Goal: Information Seeking & Learning: Learn about a topic

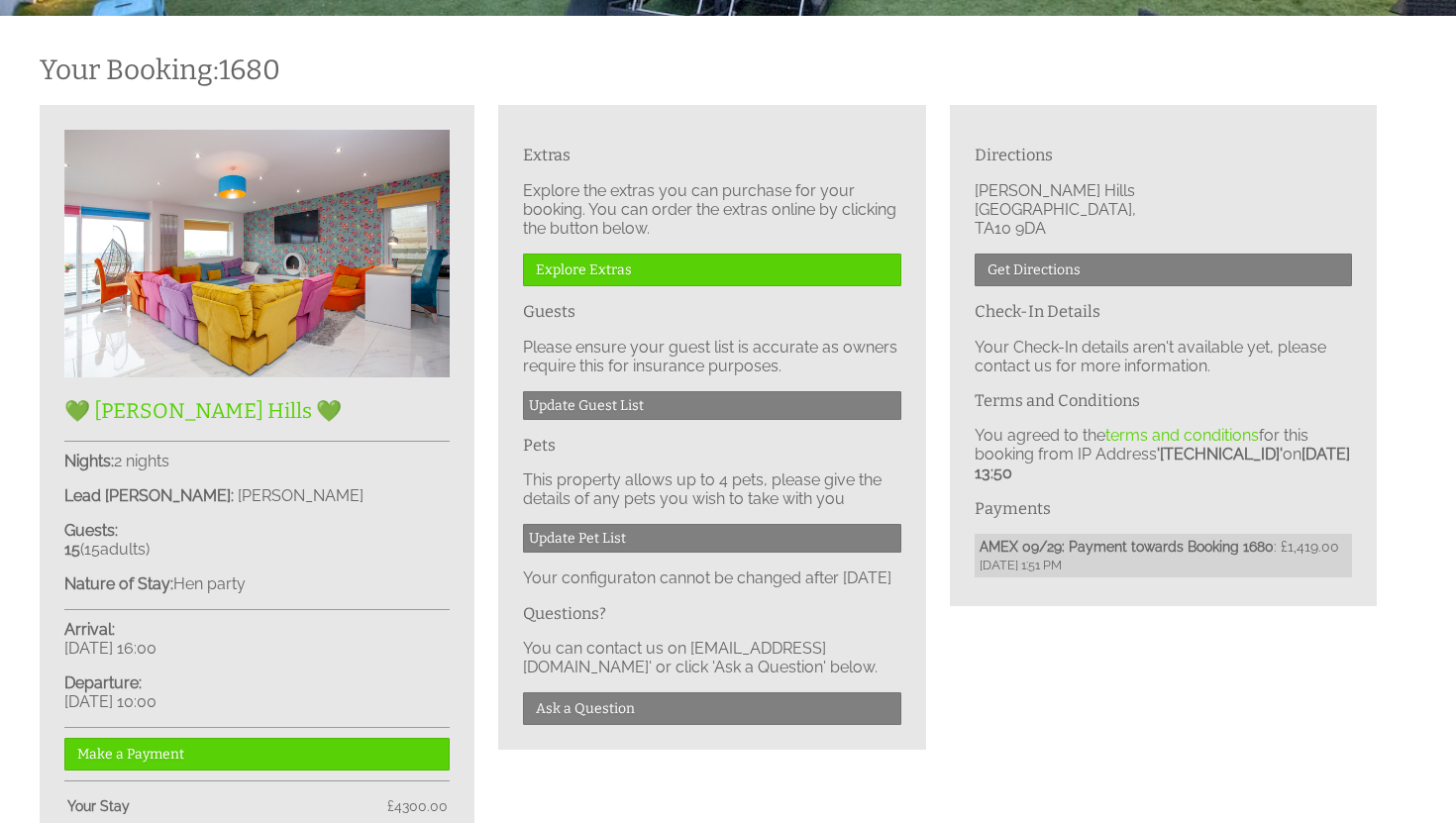
scroll to position [542, 0]
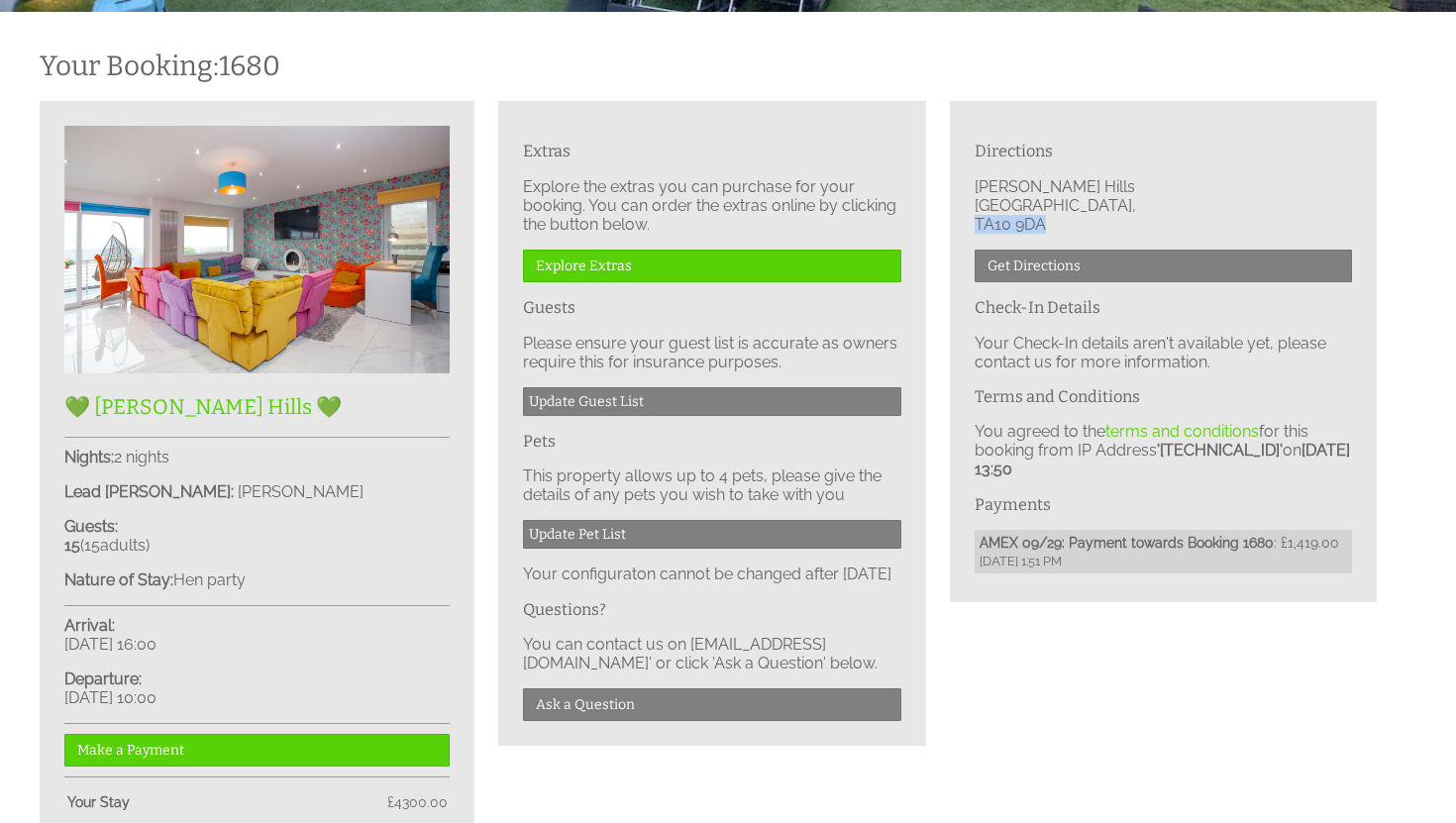
drag, startPoint x: 1063, startPoint y: 220, endPoint x: 976, endPoint y: 222, distance: 87.2
click at [976, 222] on p "[PERSON_NAME][GEOGRAPHIC_DATA]" at bounding box center [1163, 205] width 377 height 56
copy p "TA10 9DA"
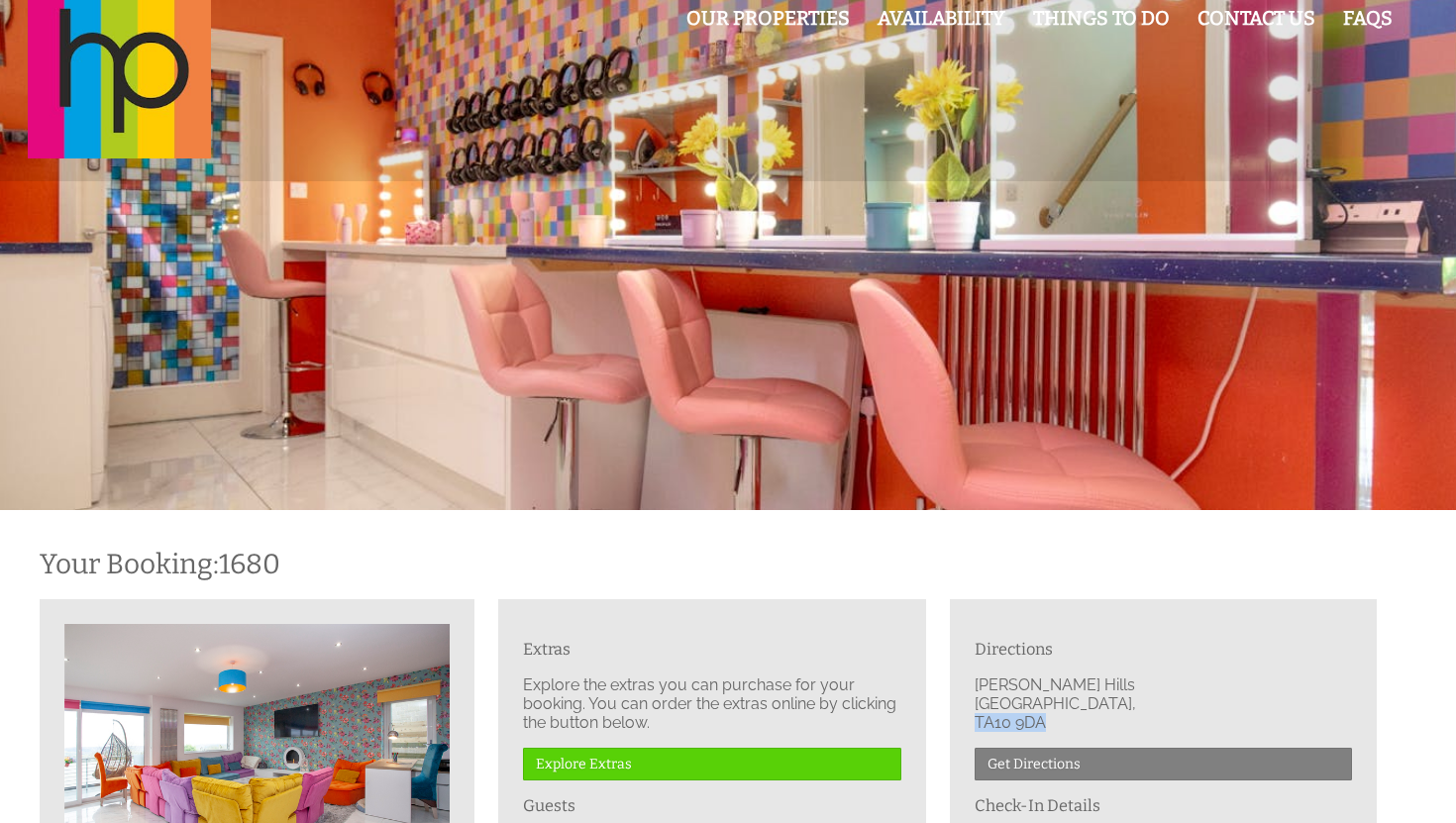
scroll to position [0, 0]
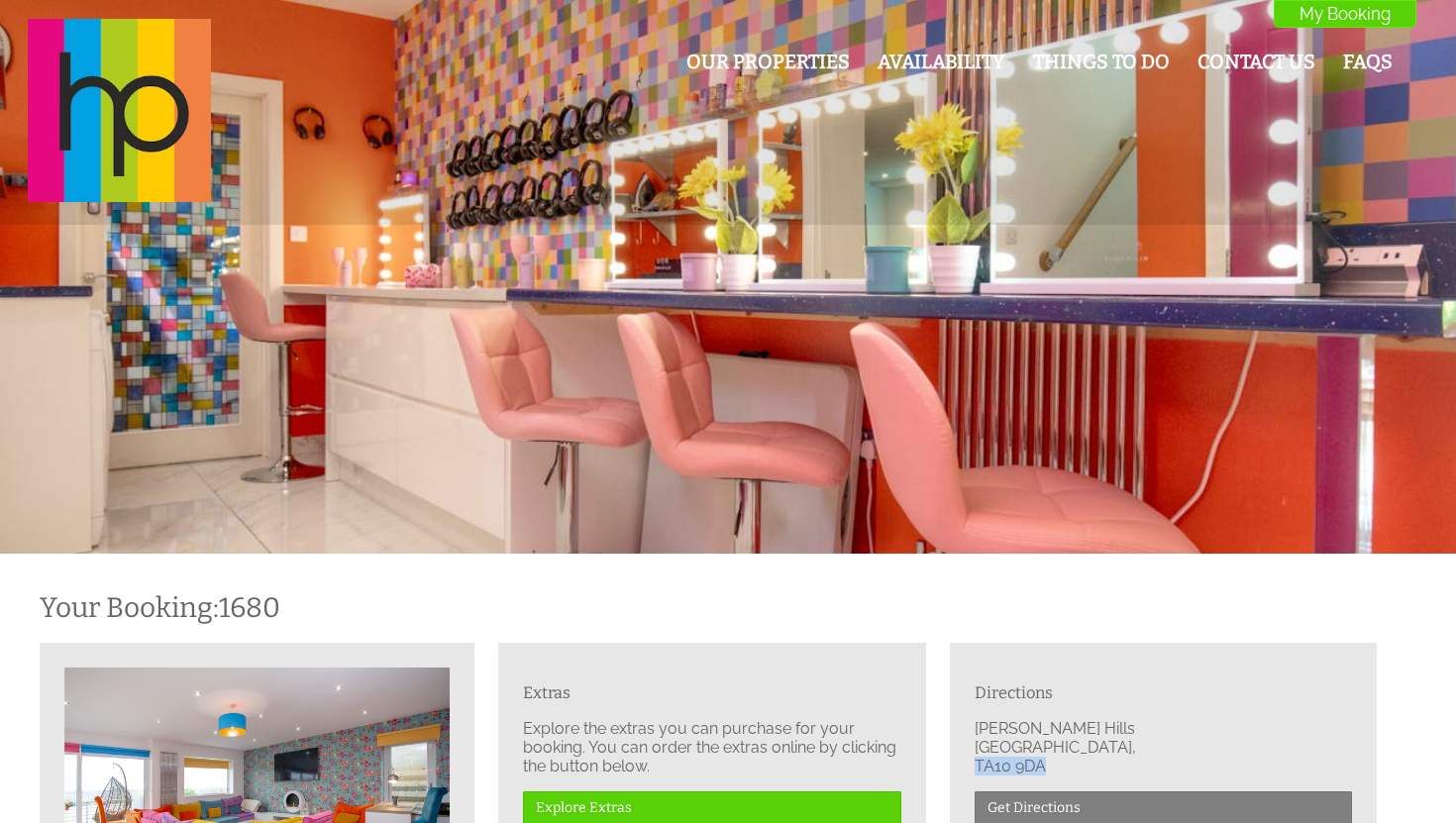
click at [961, 293] on div at bounding box center [728, 277] width 1456 height 554
click at [809, 75] on li "Our Properties" at bounding box center [767, 64] width 171 height 35
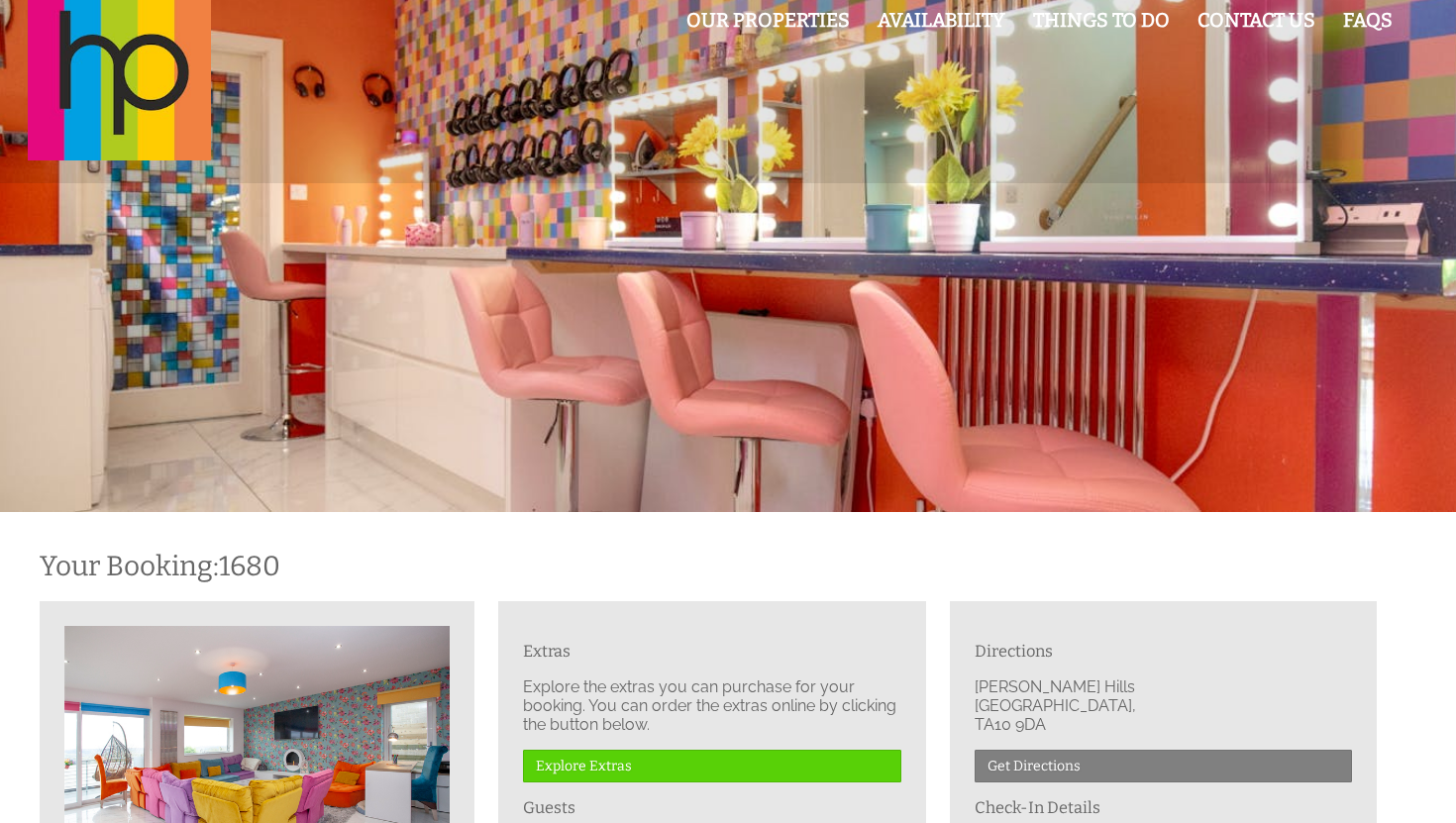
scroll to position [43, 0]
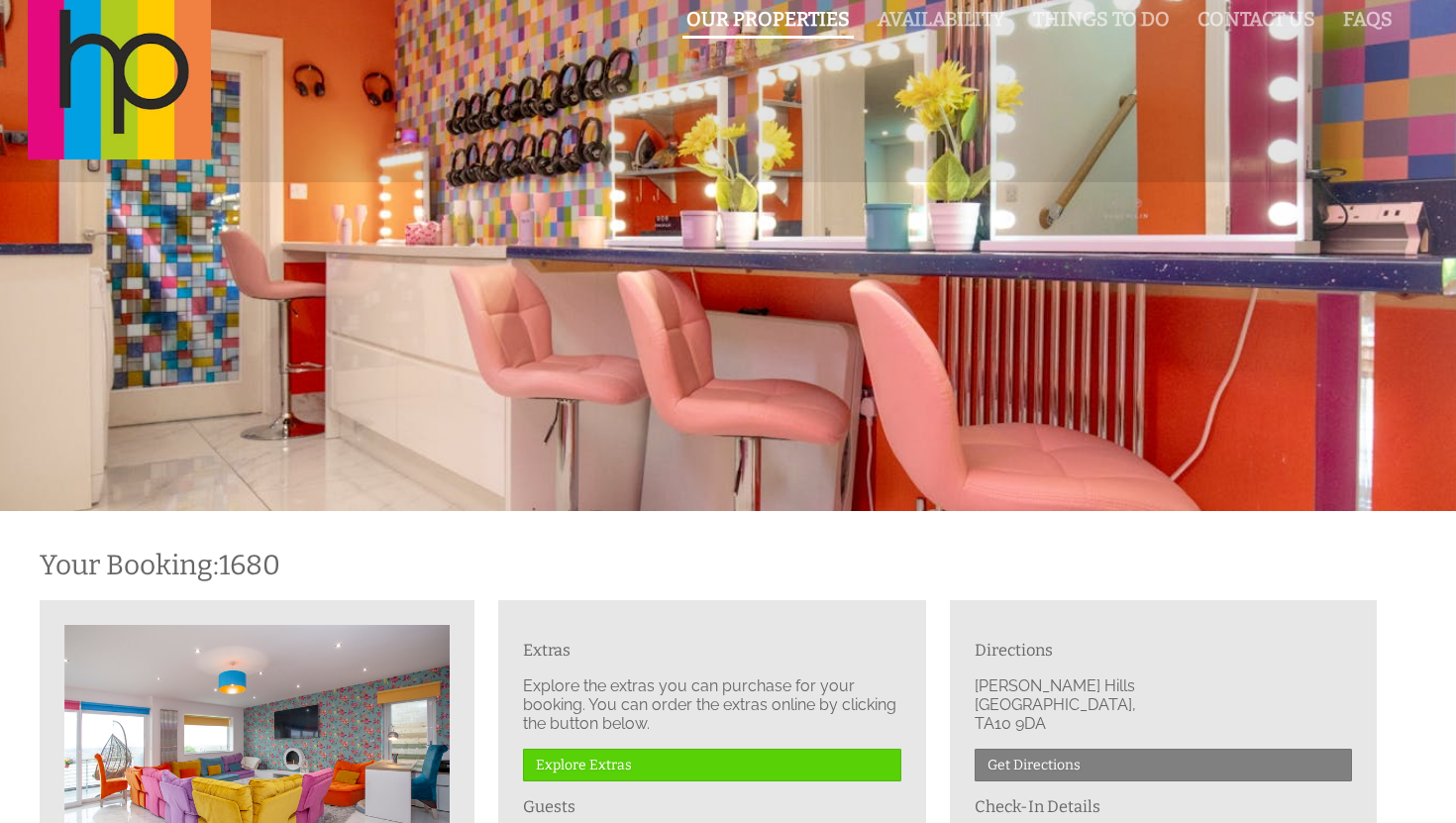
click at [736, 25] on link "Our Properties" at bounding box center [767, 19] width 163 height 23
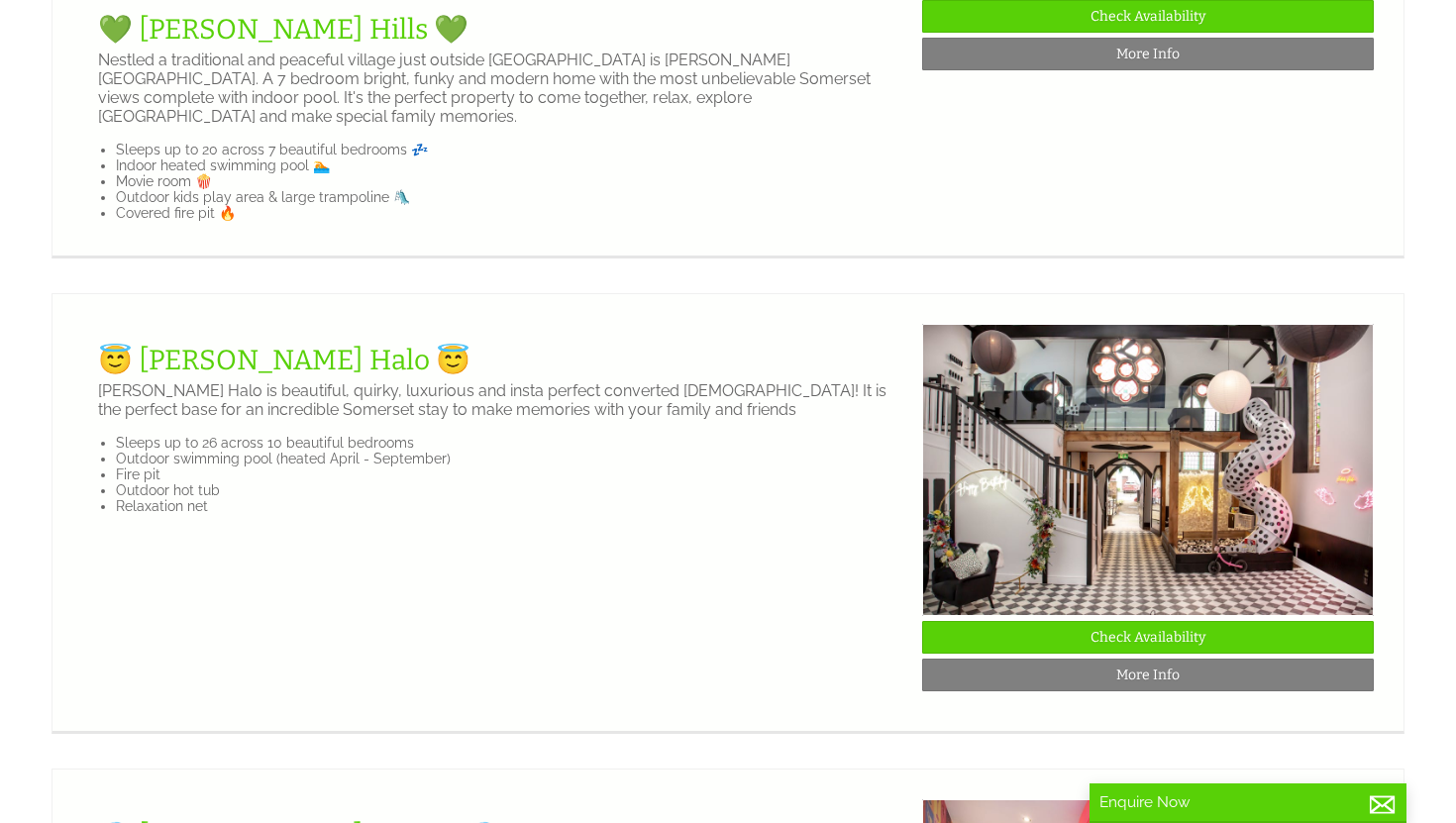
scroll to position [2199, 0]
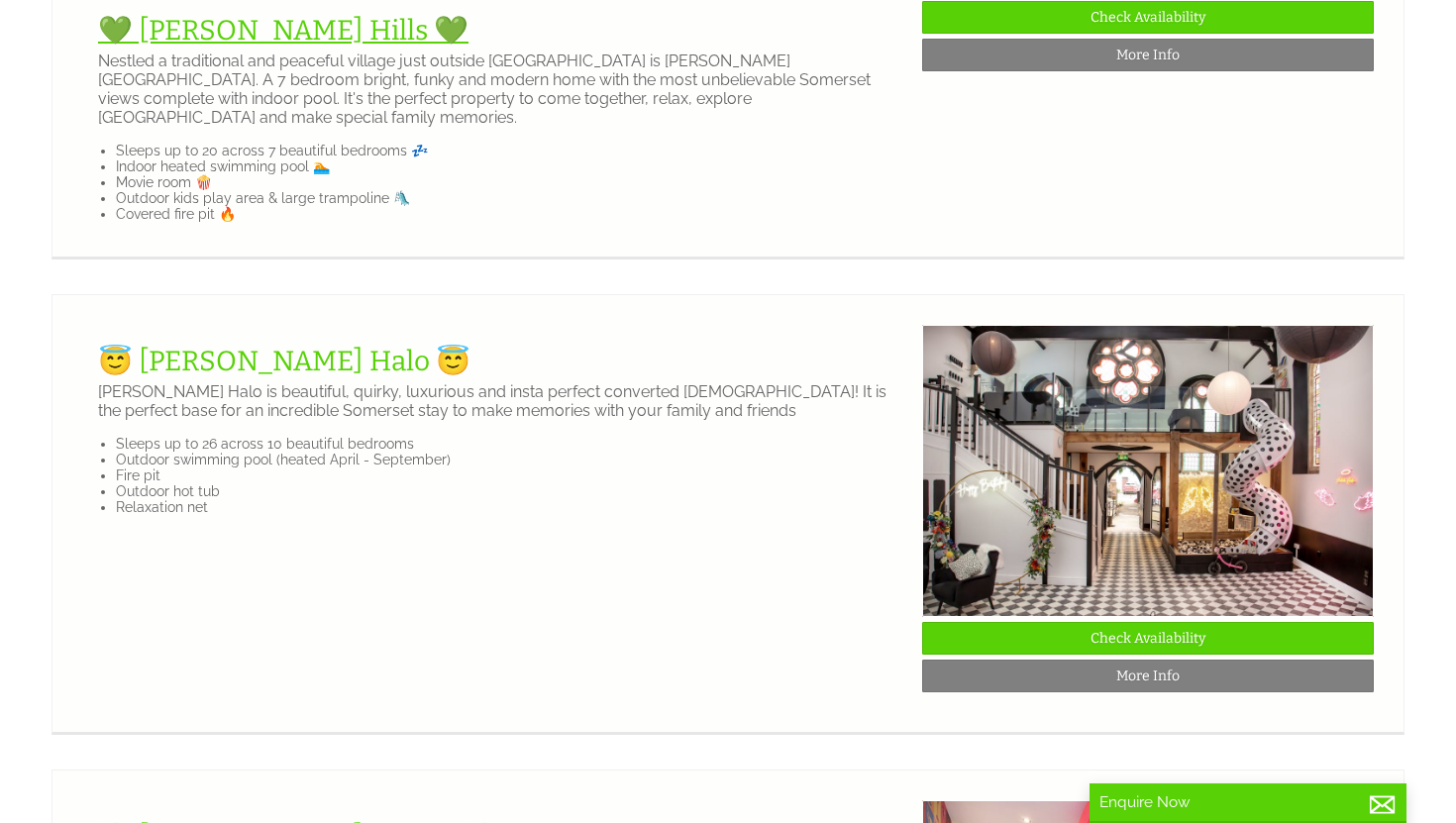
click at [262, 47] on link "💚 [PERSON_NAME] Hills 💚" at bounding box center [283, 30] width 370 height 33
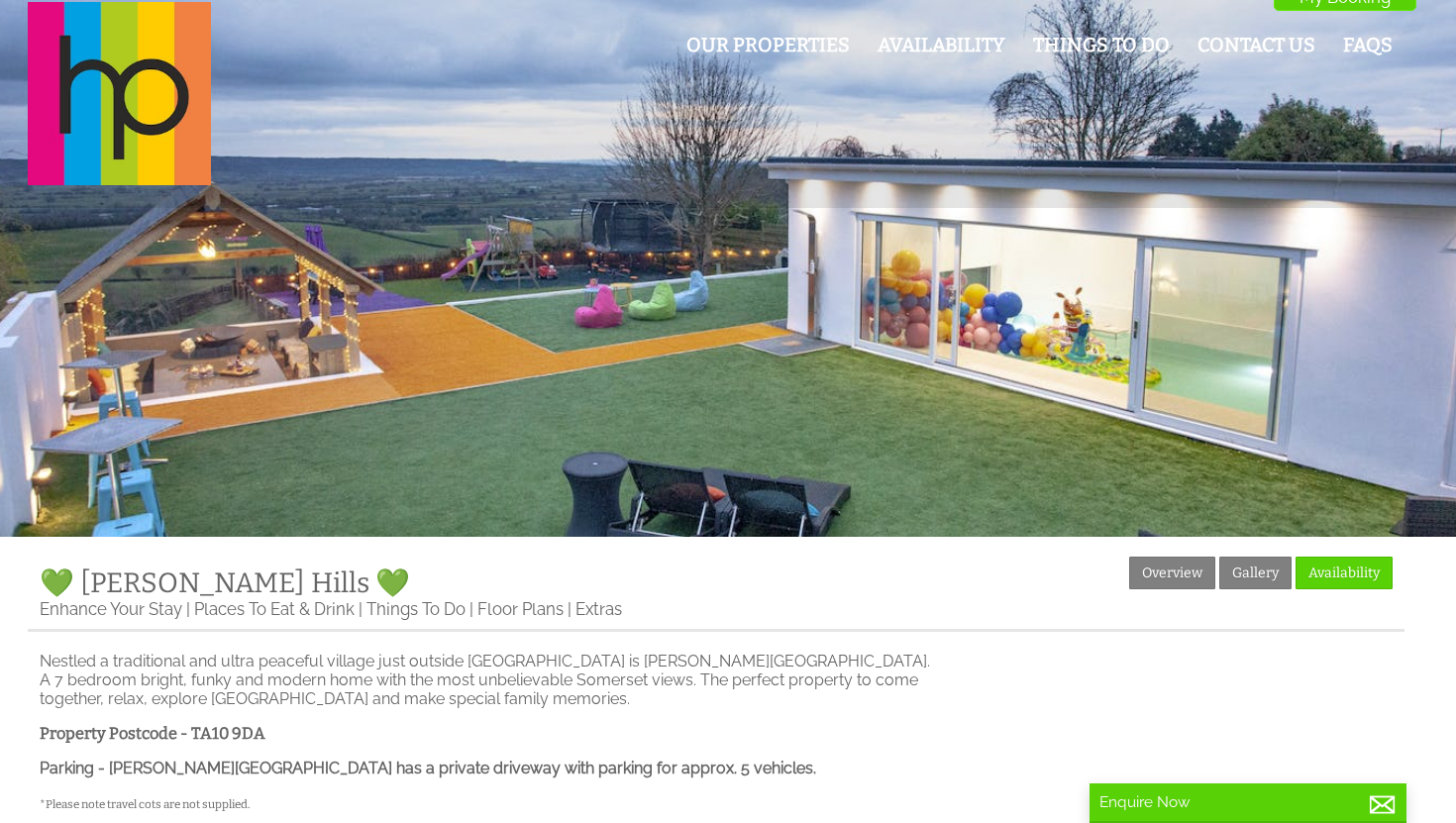
scroll to position [19, 0]
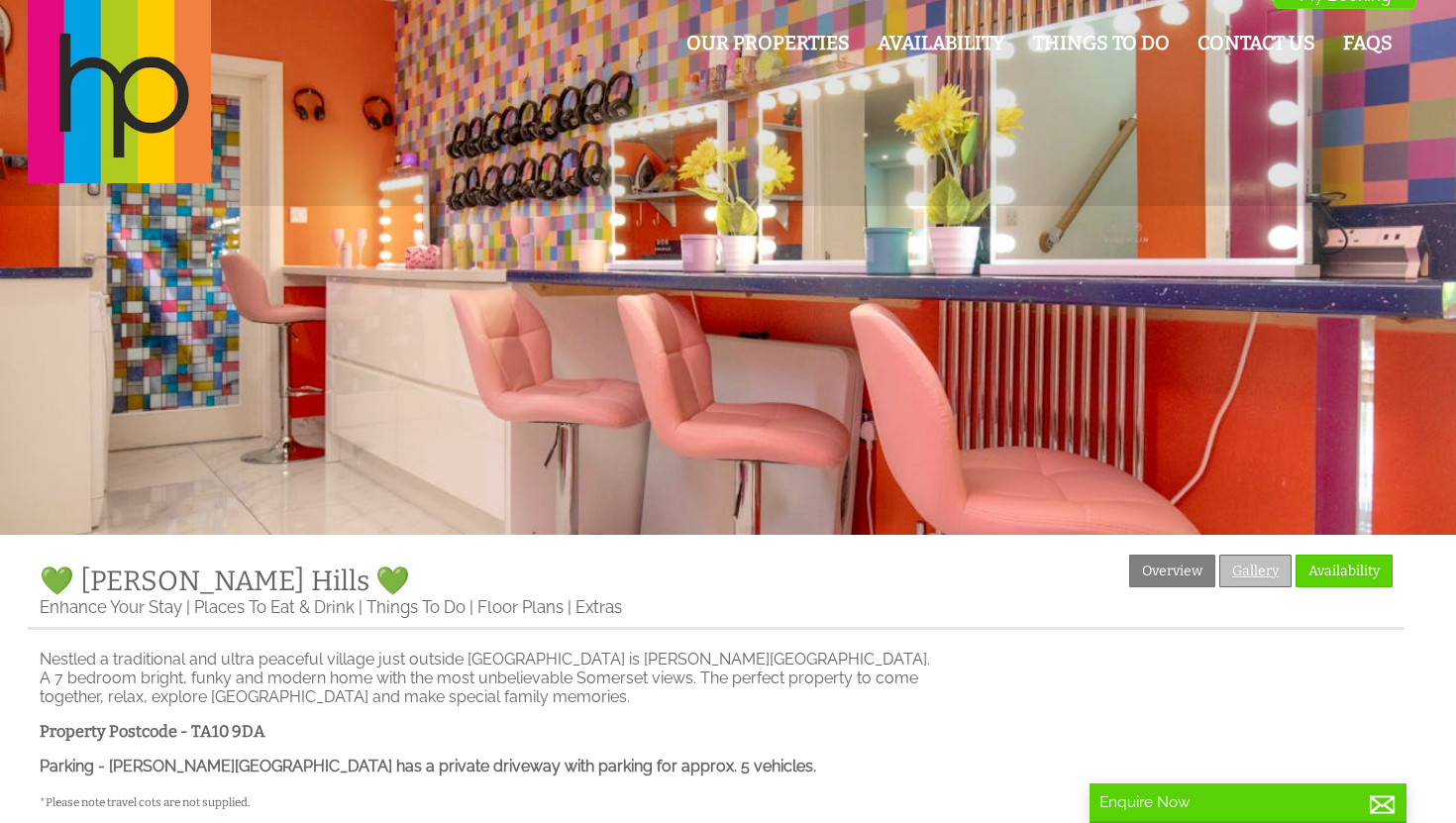
click at [1237, 577] on link "Gallery" at bounding box center [1255, 571] width 72 height 33
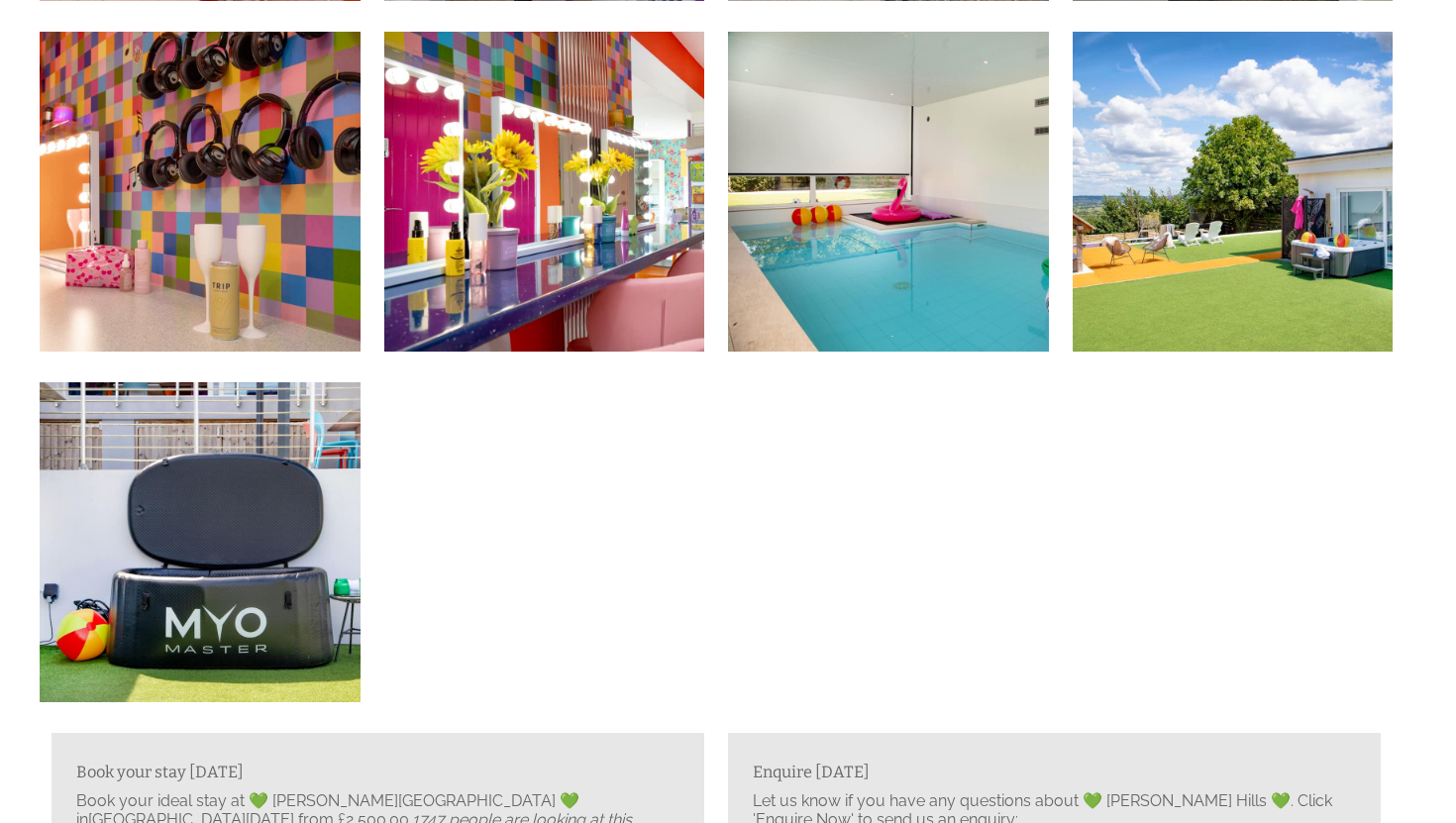
scroll to position [3101, 0]
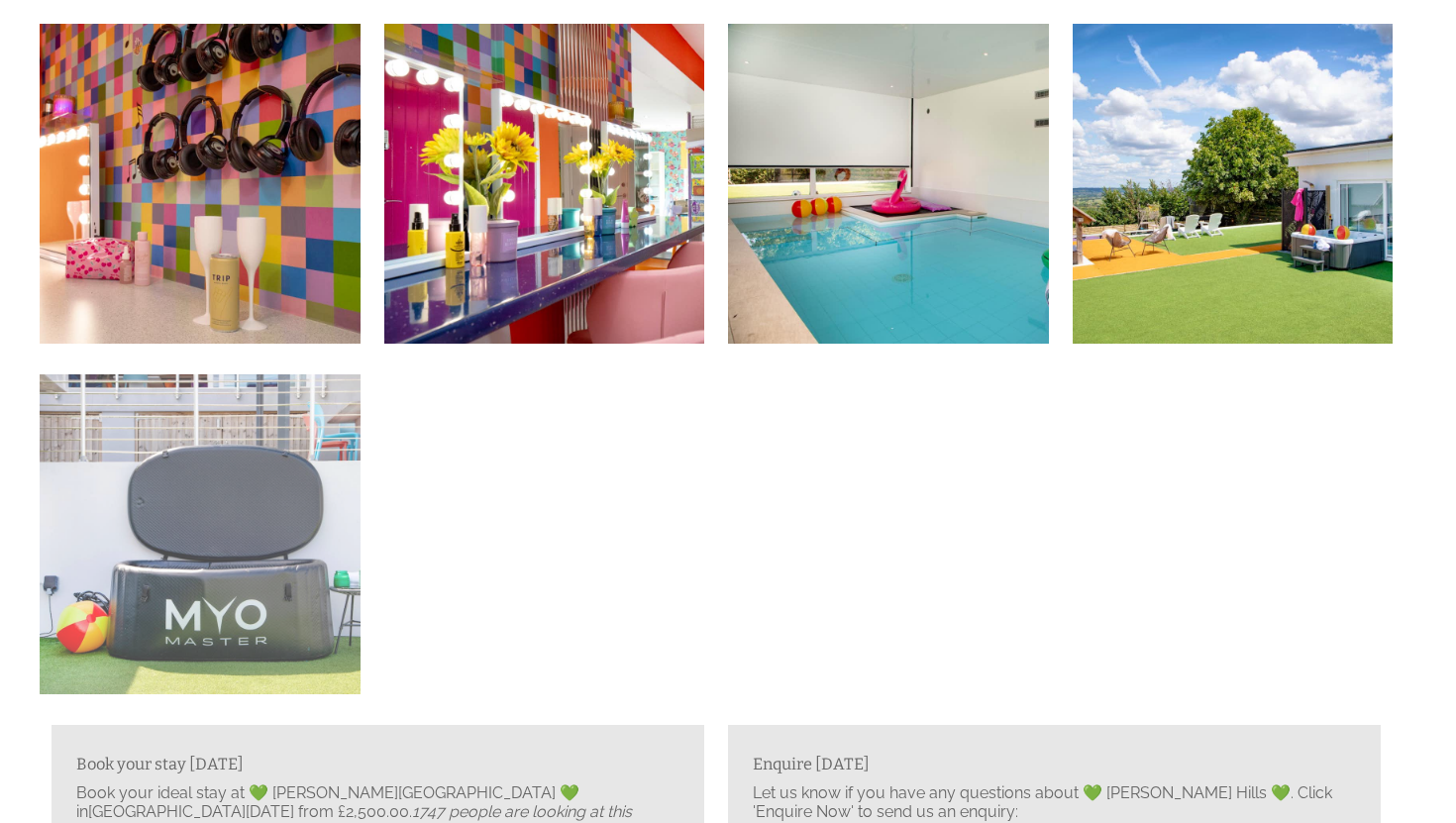
click at [248, 535] on img at bounding box center [200, 534] width 321 height 321
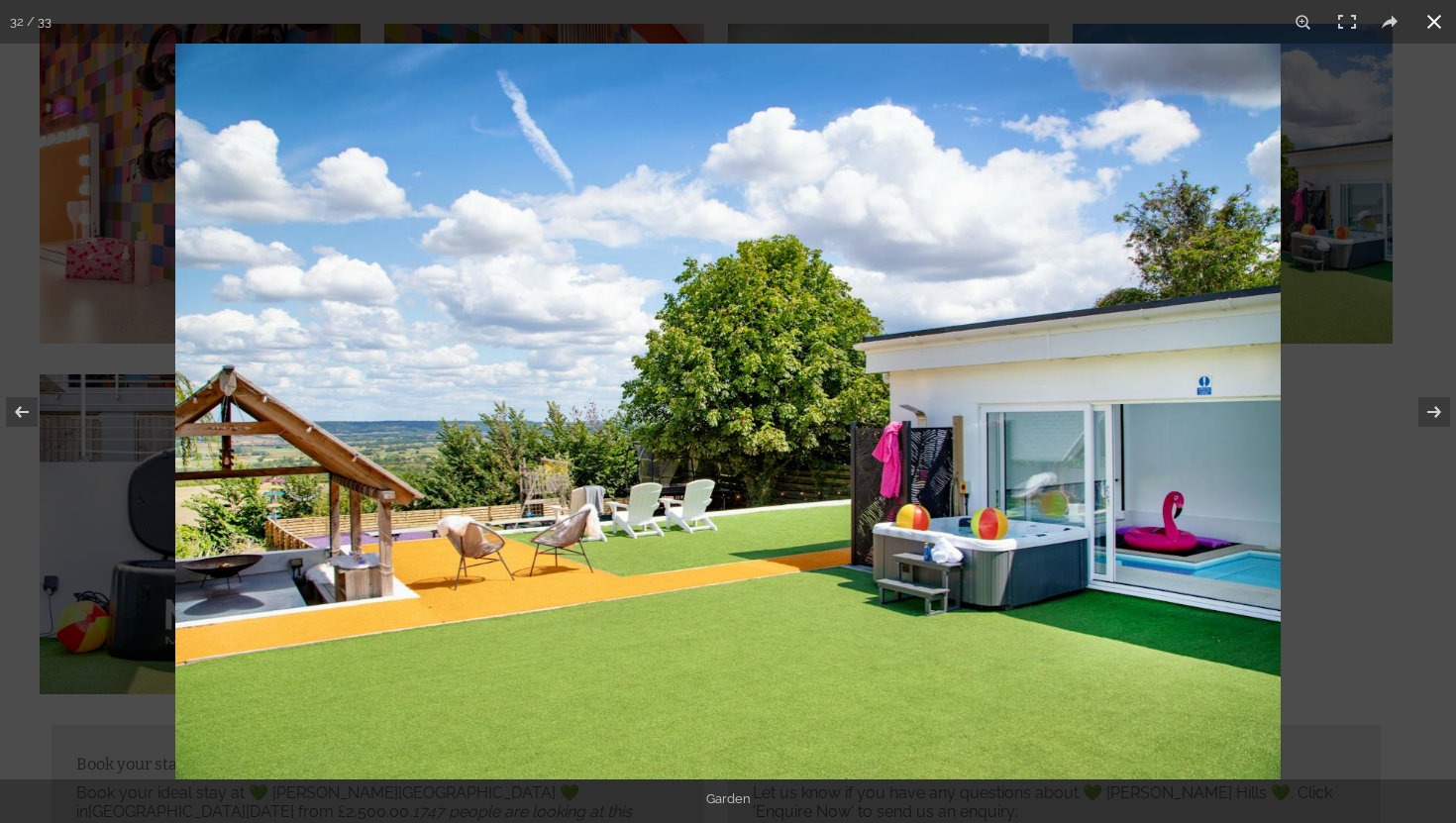
click at [1440, 27] on button at bounding box center [1435, 22] width 44 height 44
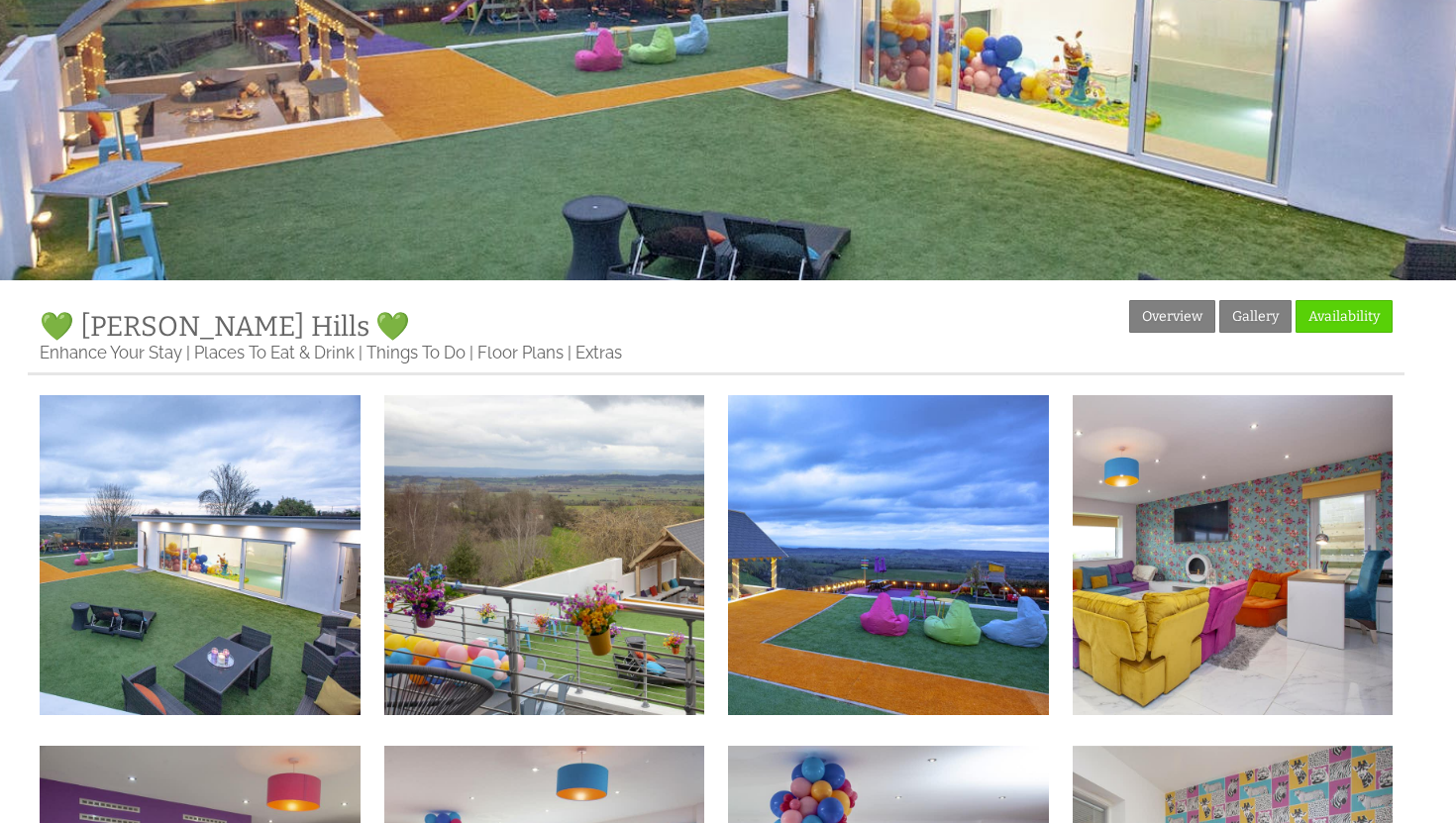
scroll to position [0, 0]
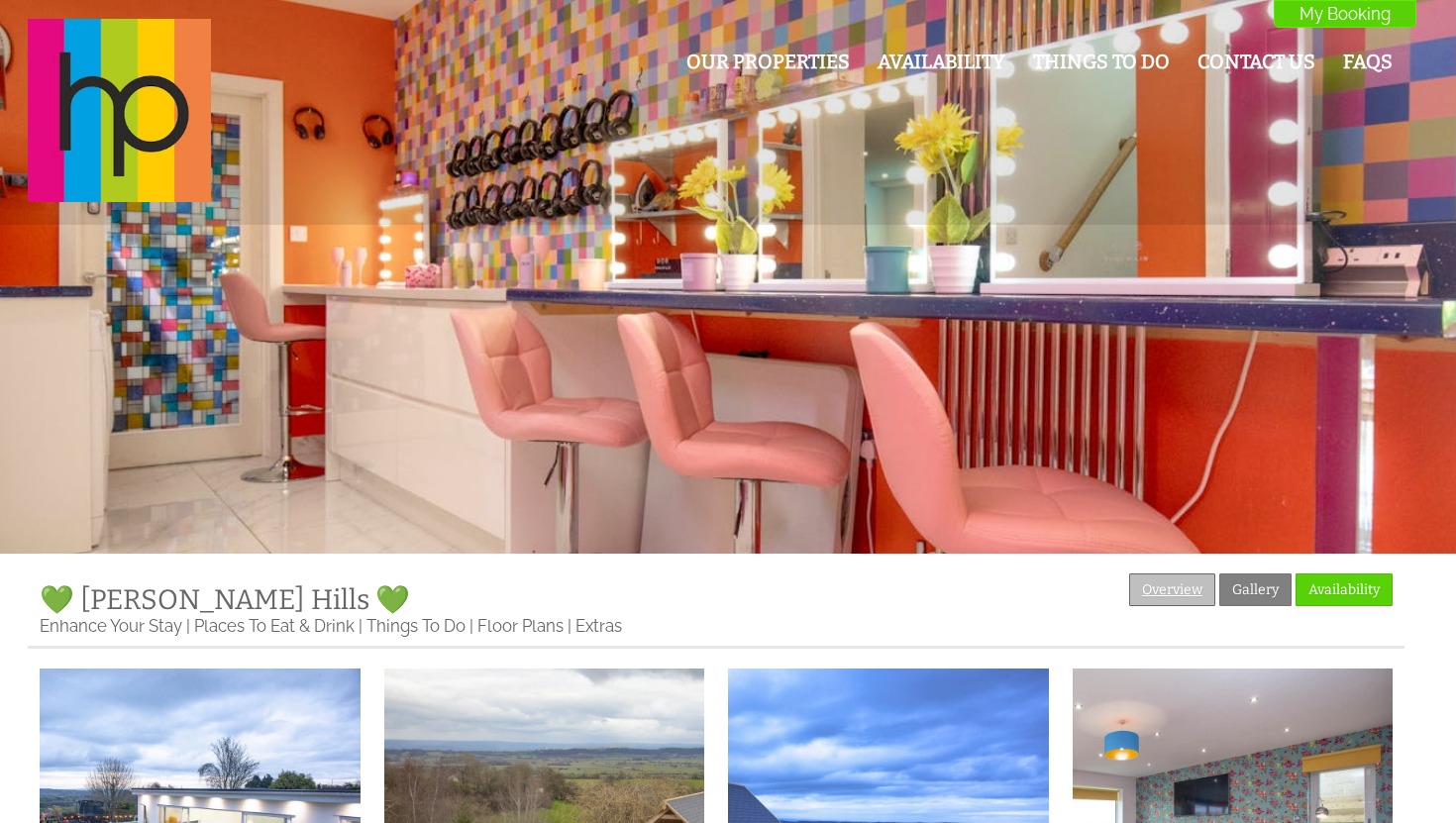
click at [1200, 587] on link "Overview" at bounding box center [1172, 590] width 86 height 33
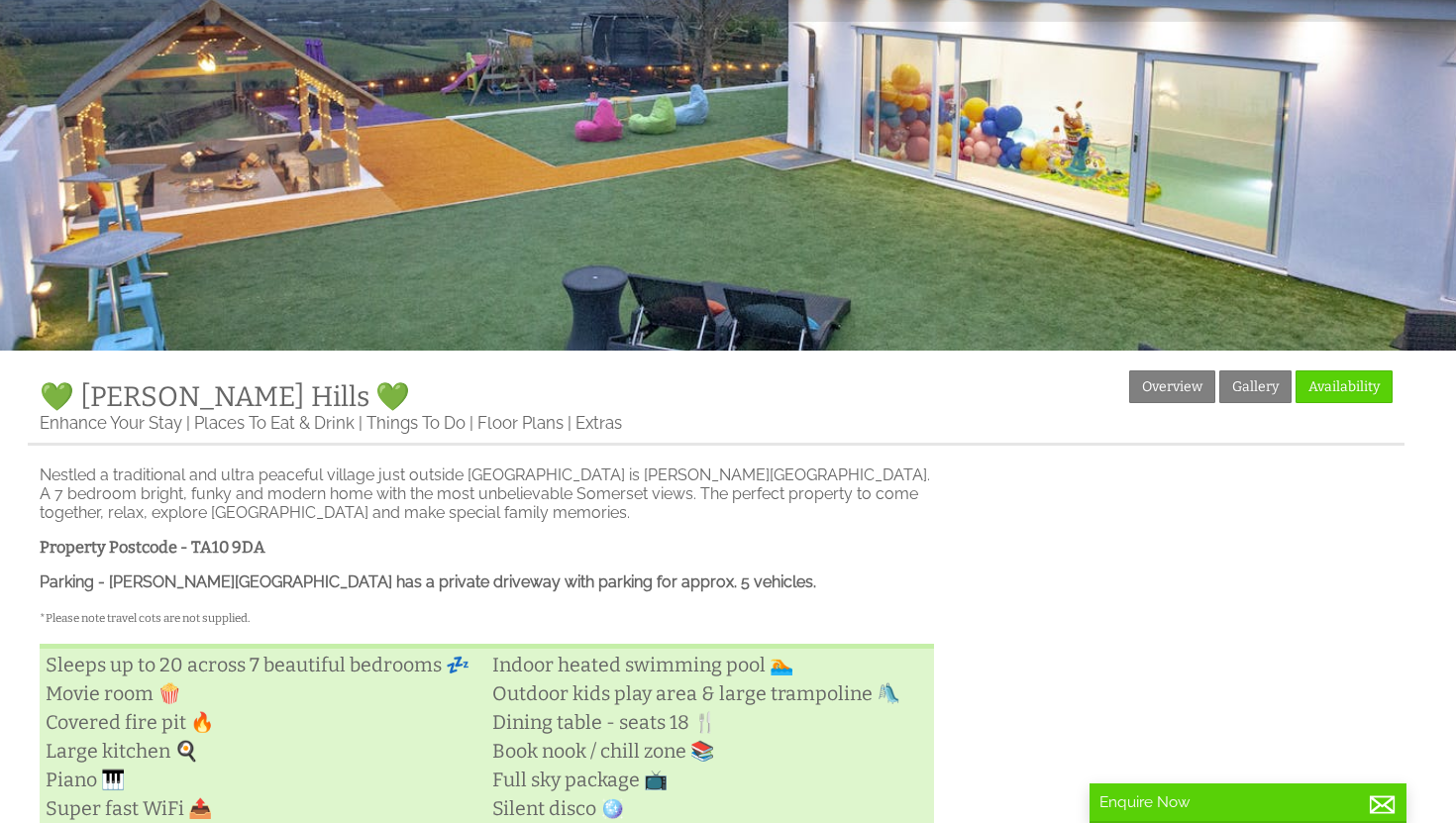
scroll to position [228, 0]
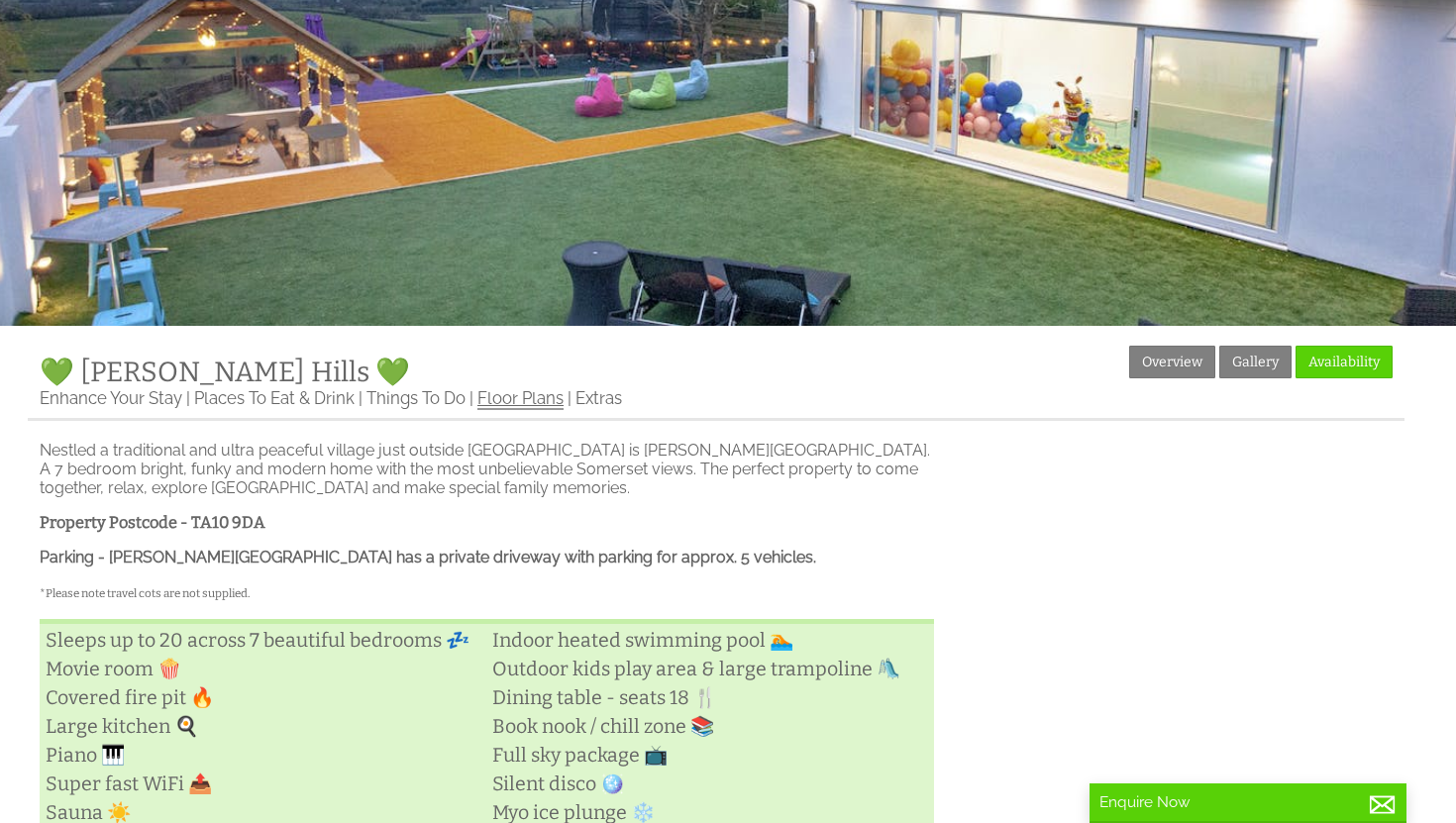
click at [531, 399] on link "Floor Plans" at bounding box center [520, 399] width 86 height 22
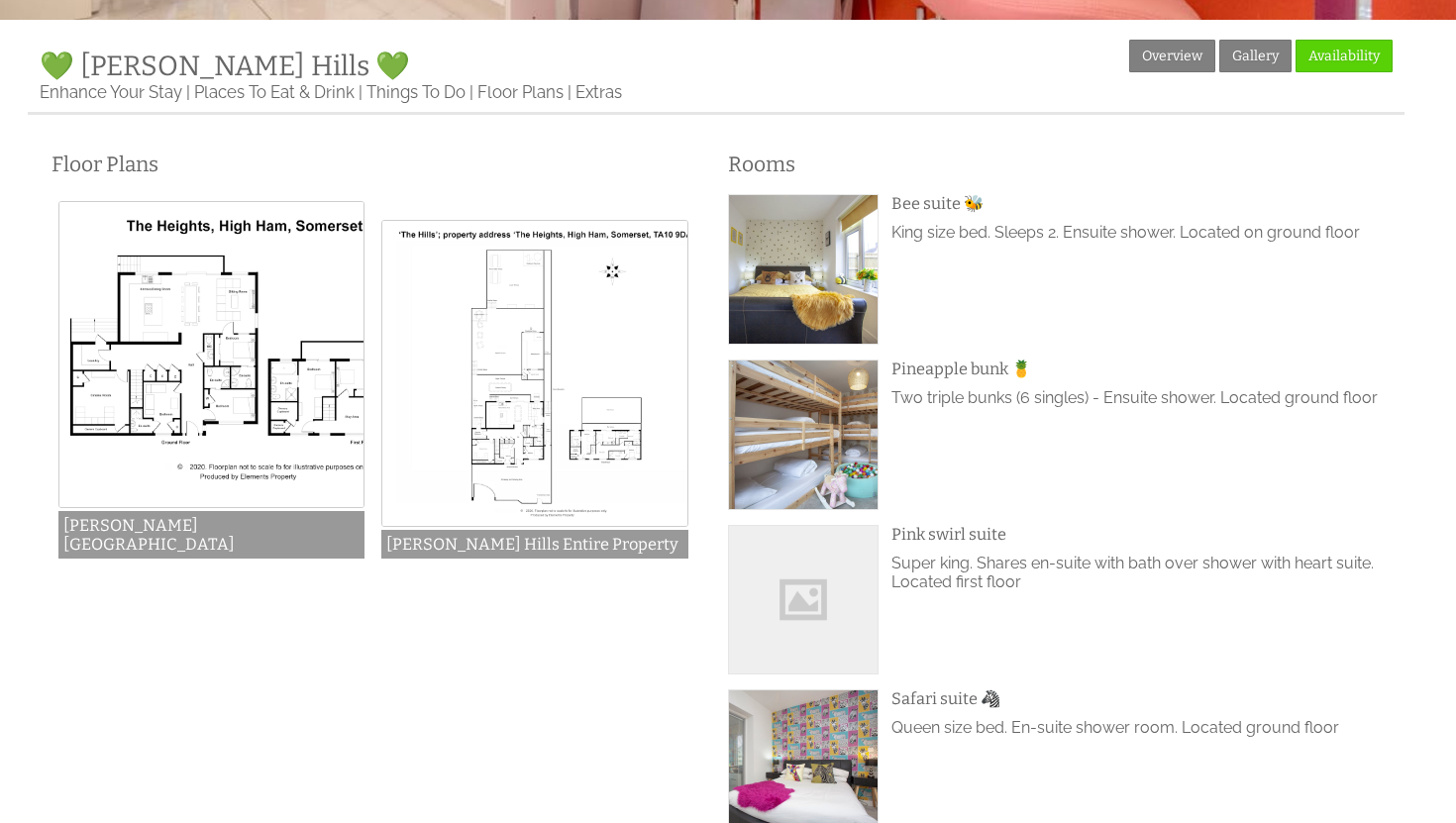
scroll to position [559, 0]
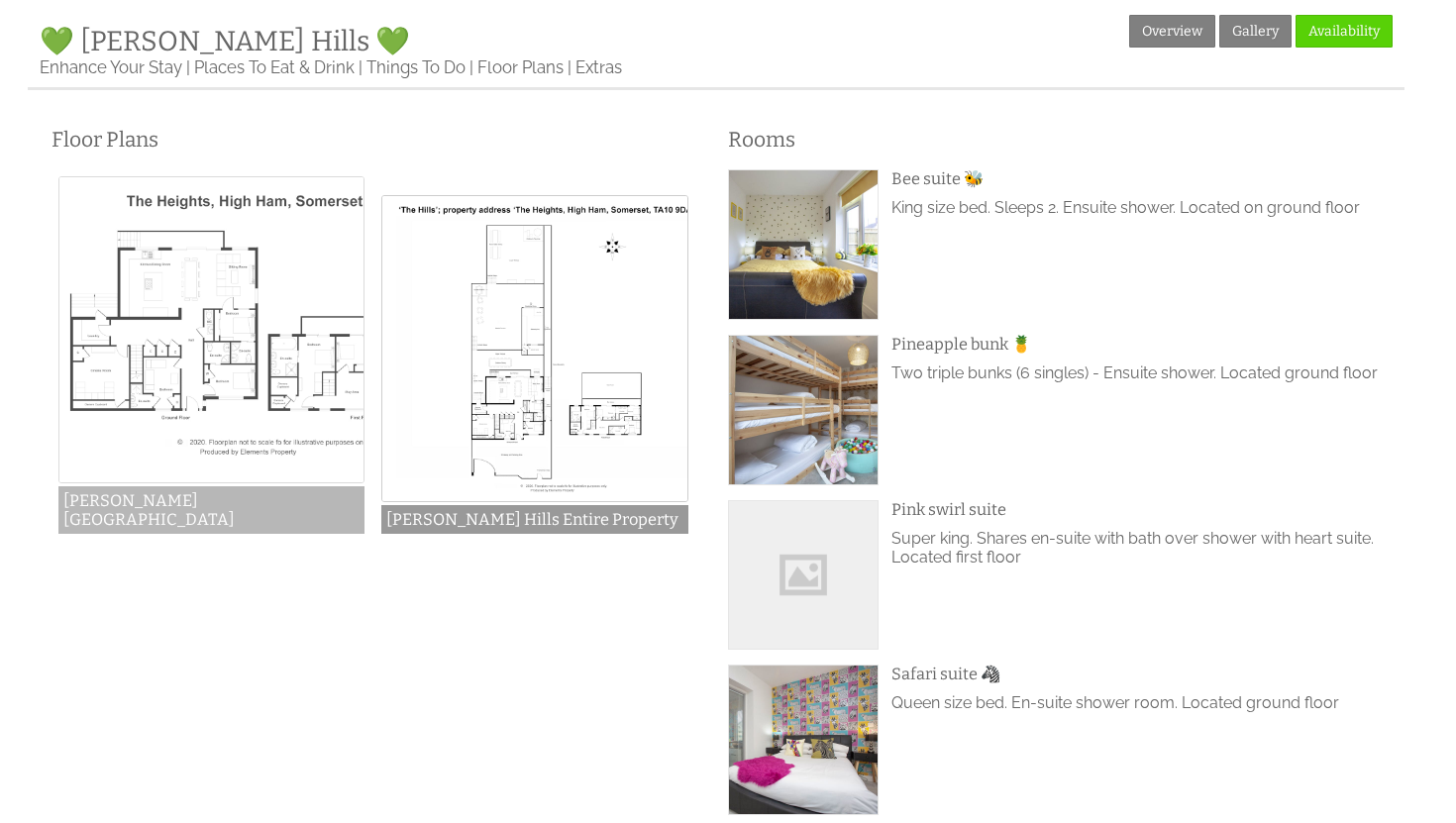
click at [221, 377] on img at bounding box center [211, 329] width 307 height 307
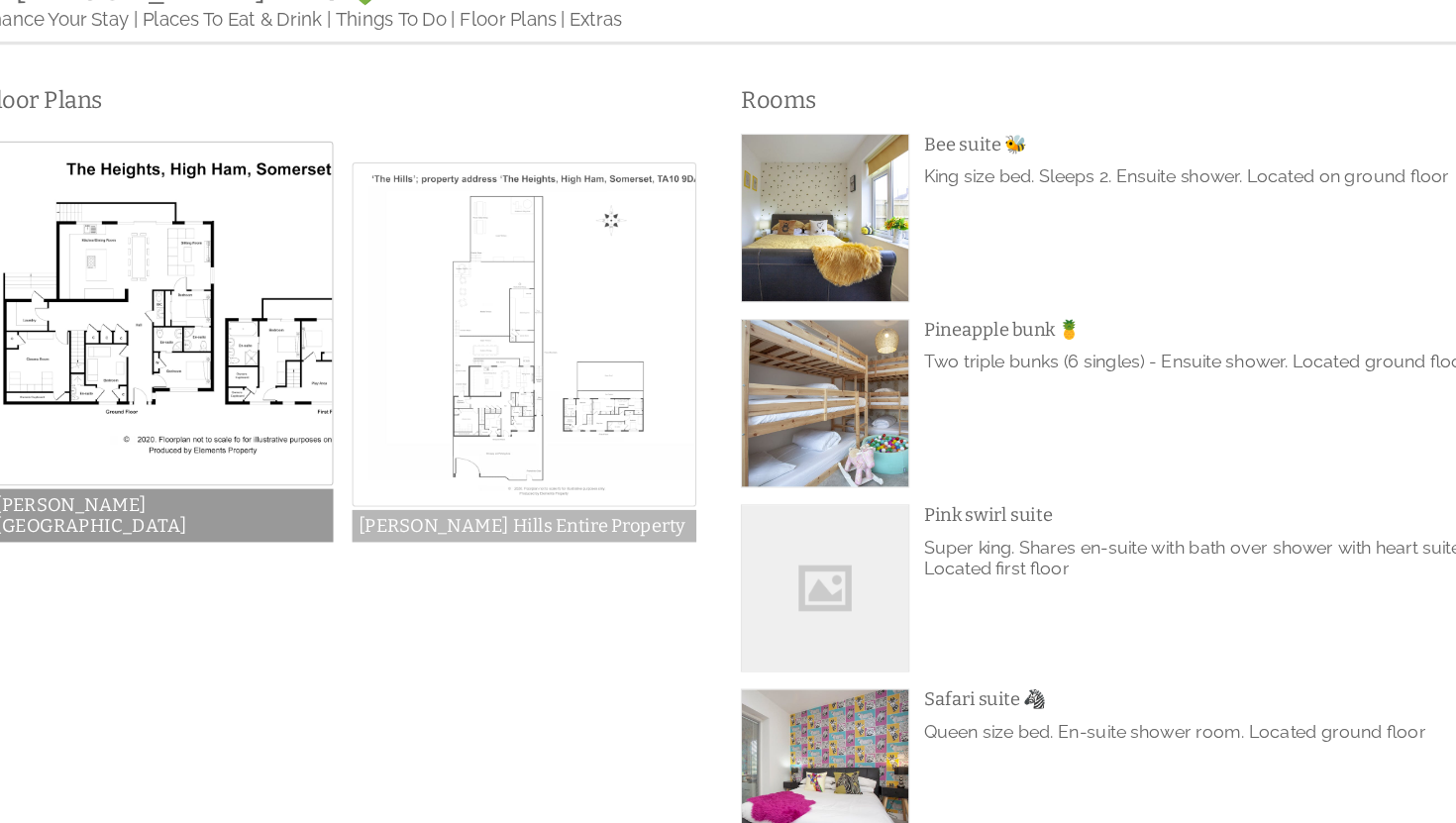
click at [525, 326] on img at bounding box center [534, 348] width 307 height 307
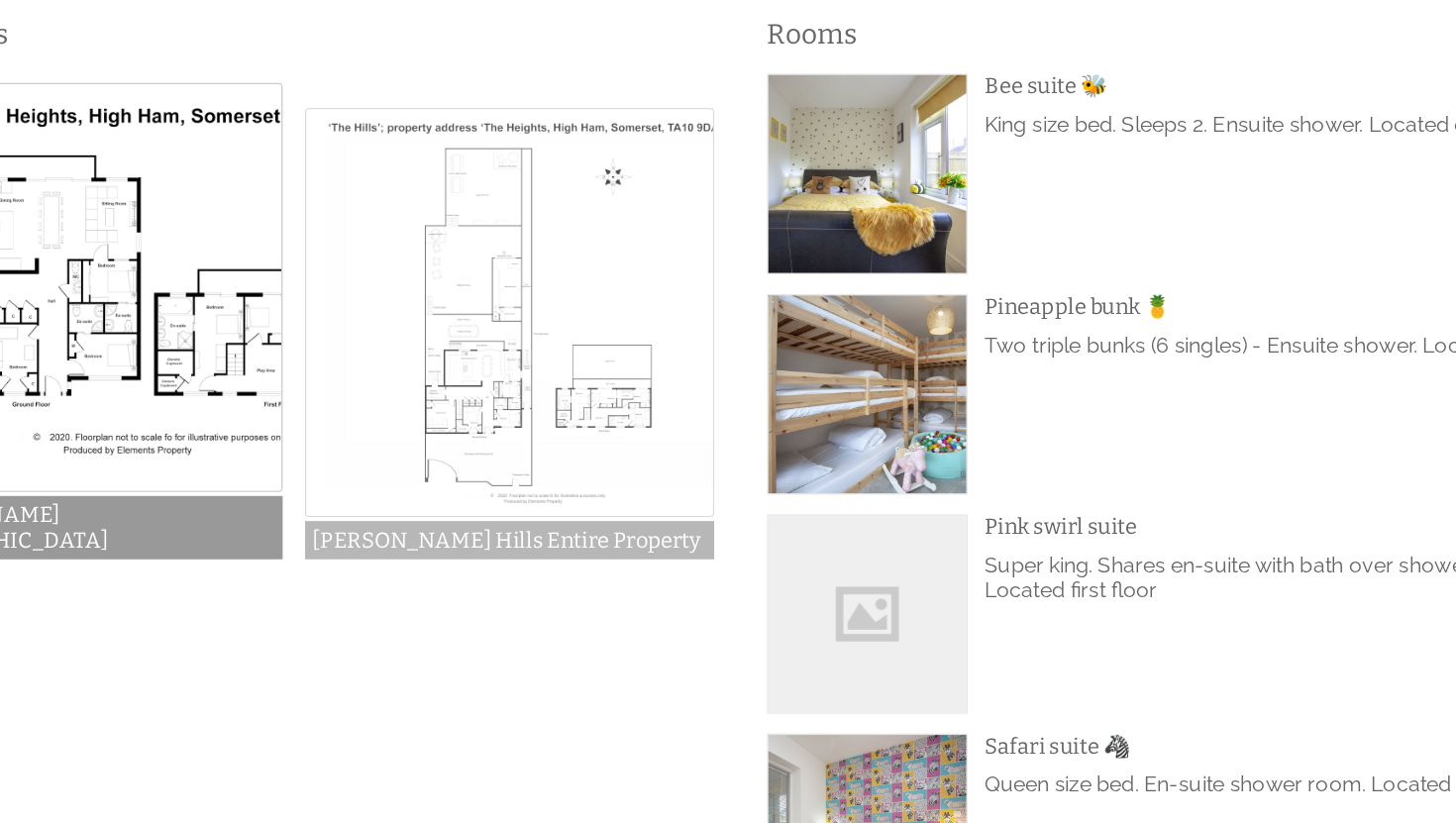
click at [564, 367] on img at bounding box center [534, 348] width 307 height 307
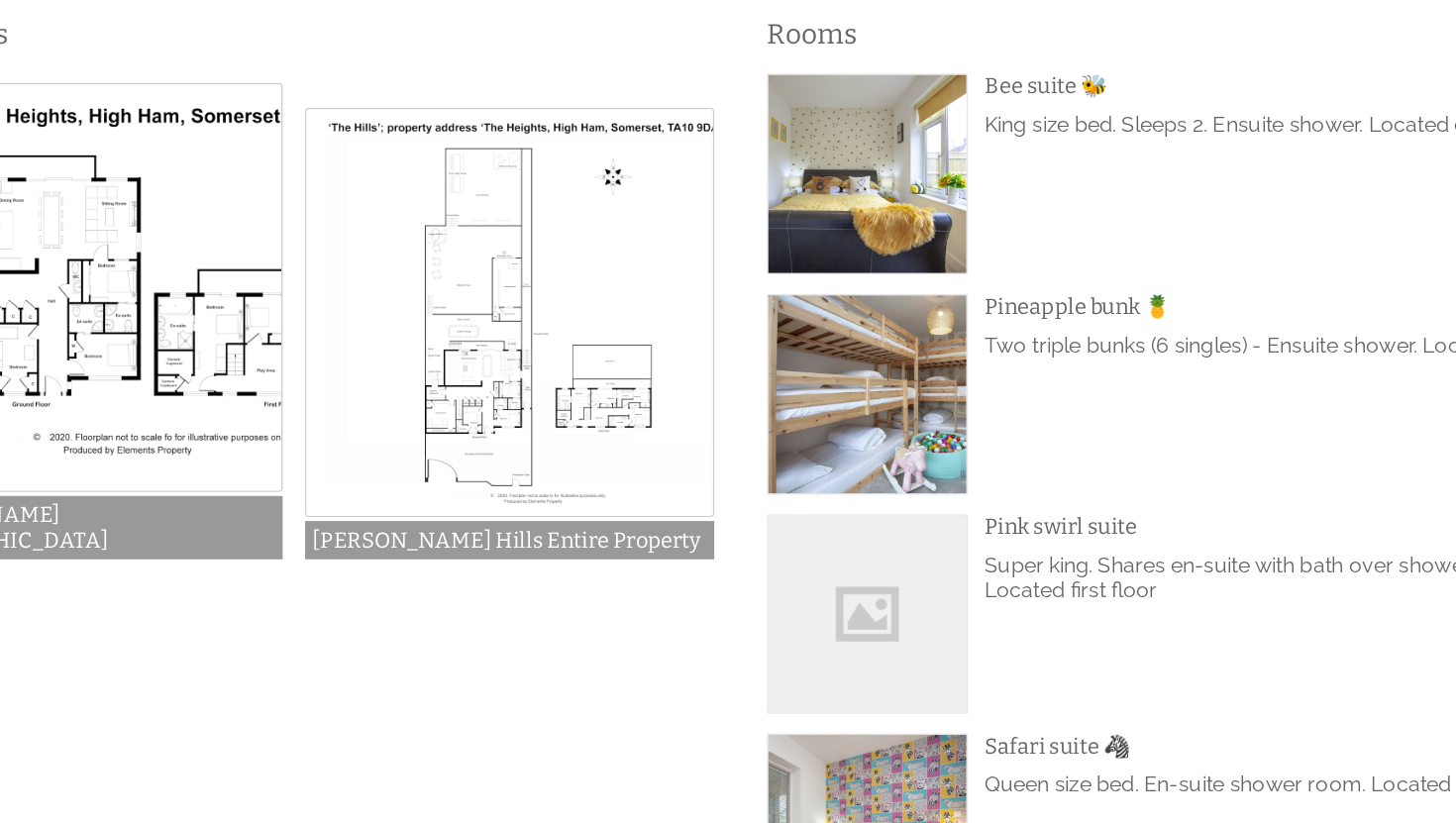
click at [566, 367] on img at bounding box center [534, 348] width 307 height 307
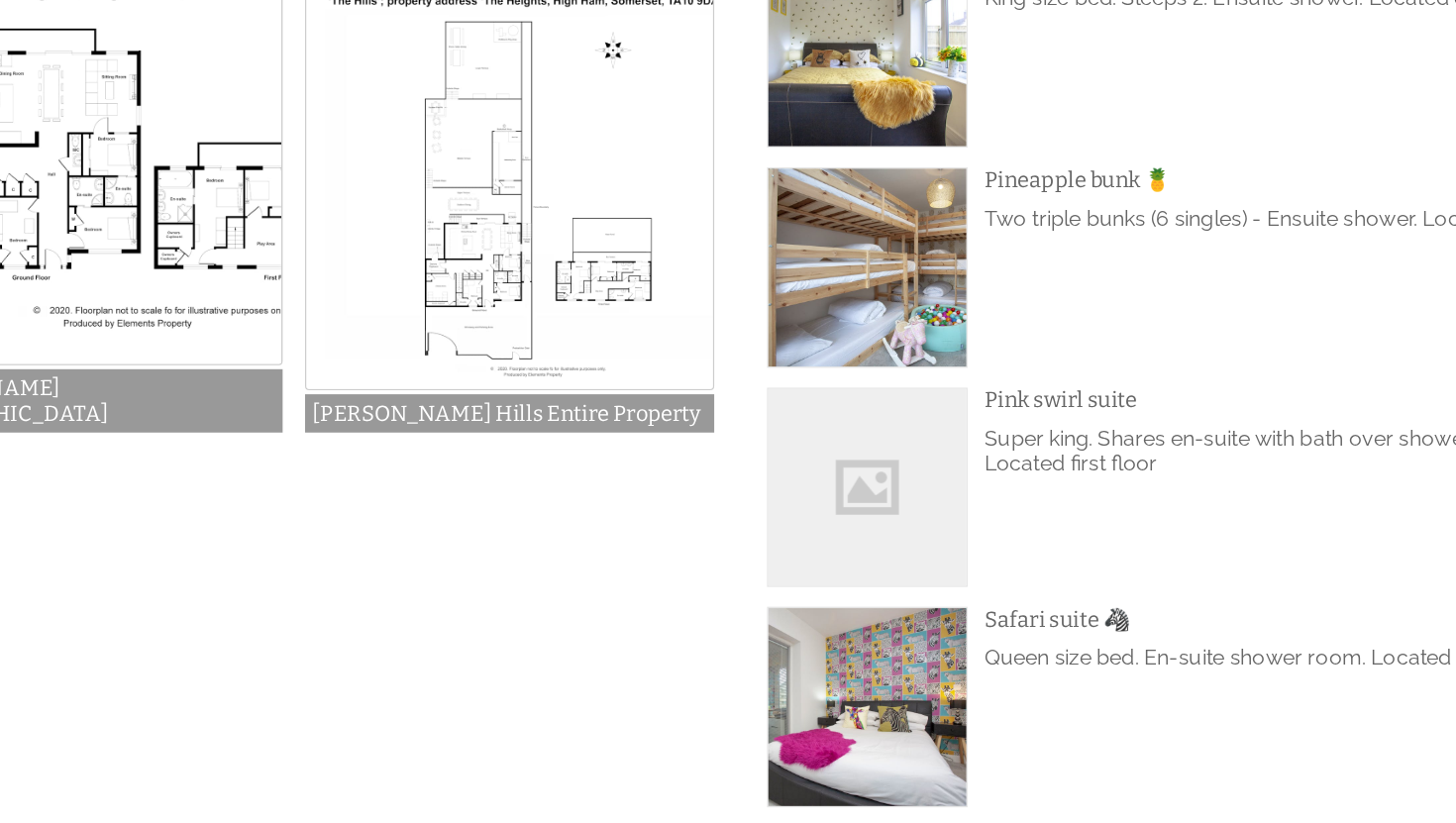
scroll to position [564, 0]
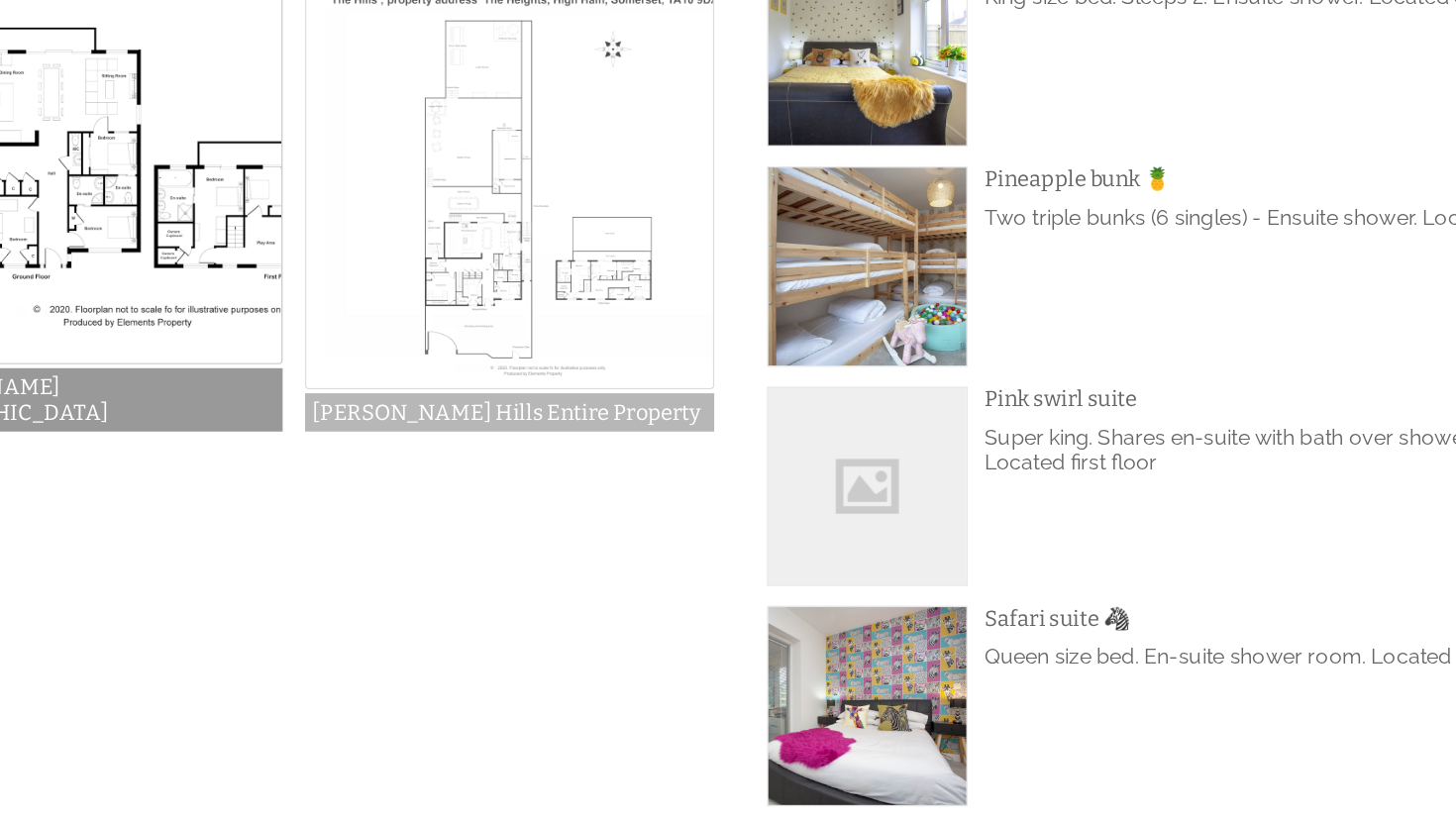
click at [568, 411] on img at bounding box center [534, 343] width 307 height 307
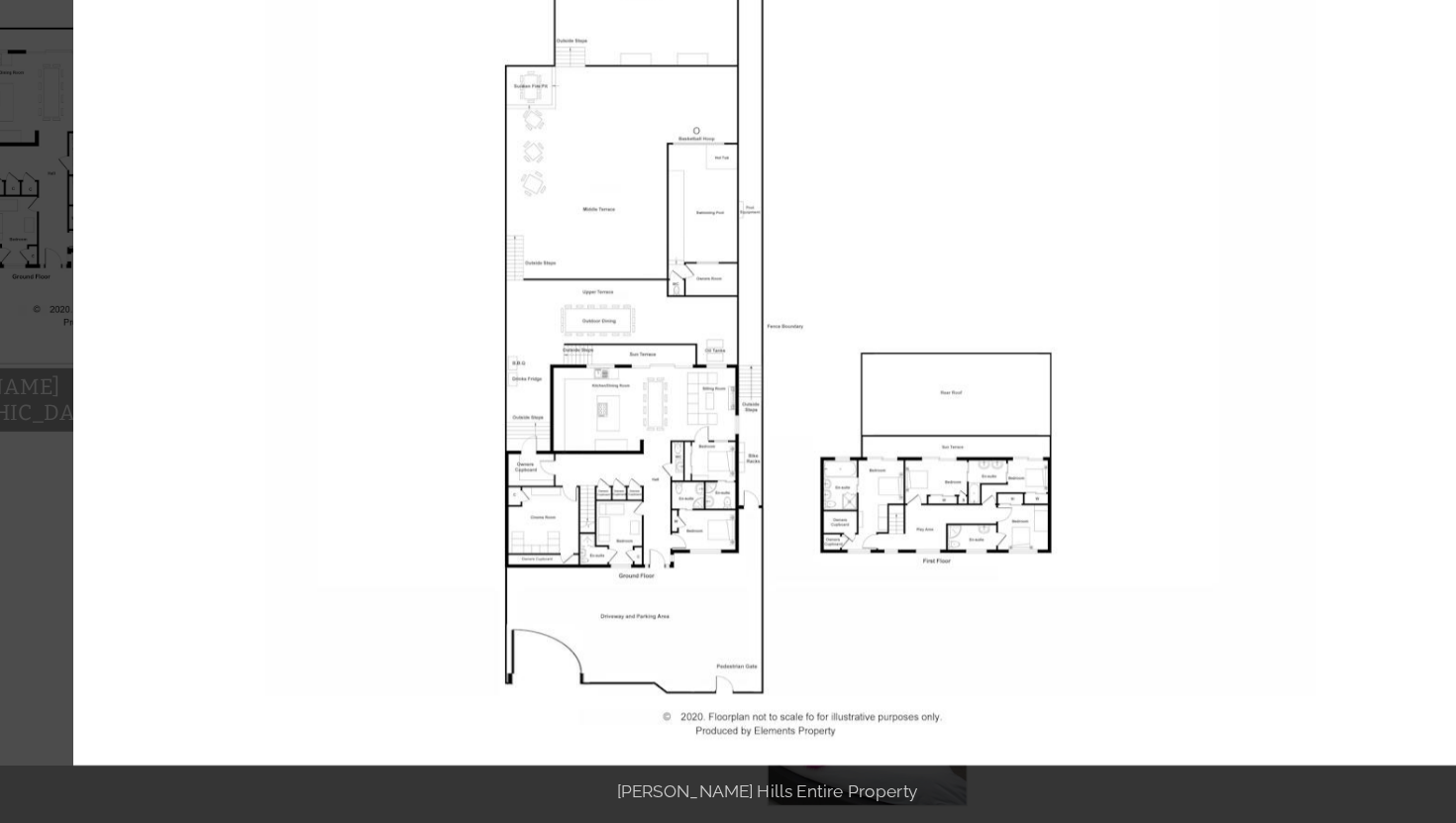
click at [509, 405] on img at bounding box center [727, 412] width 1041 height 736
